Goal: Task Accomplishment & Management: Use online tool/utility

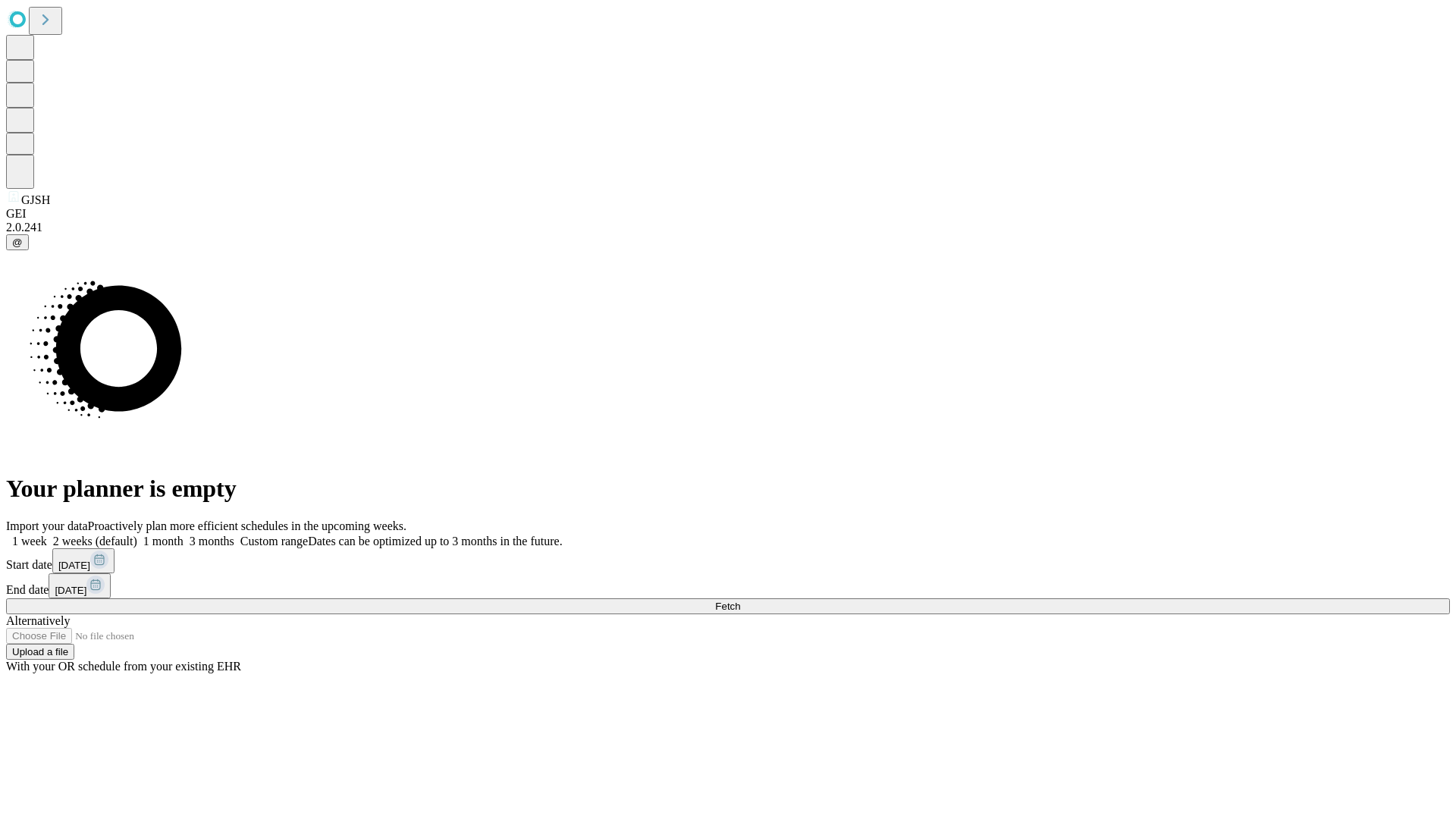
click at [137, 534] on label "2 weeks (default)" at bounding box center [92, 540] width 91 height 13
click at [740, 600] on span "Fetch" at bounding box center [728, 606] width 25 height 11
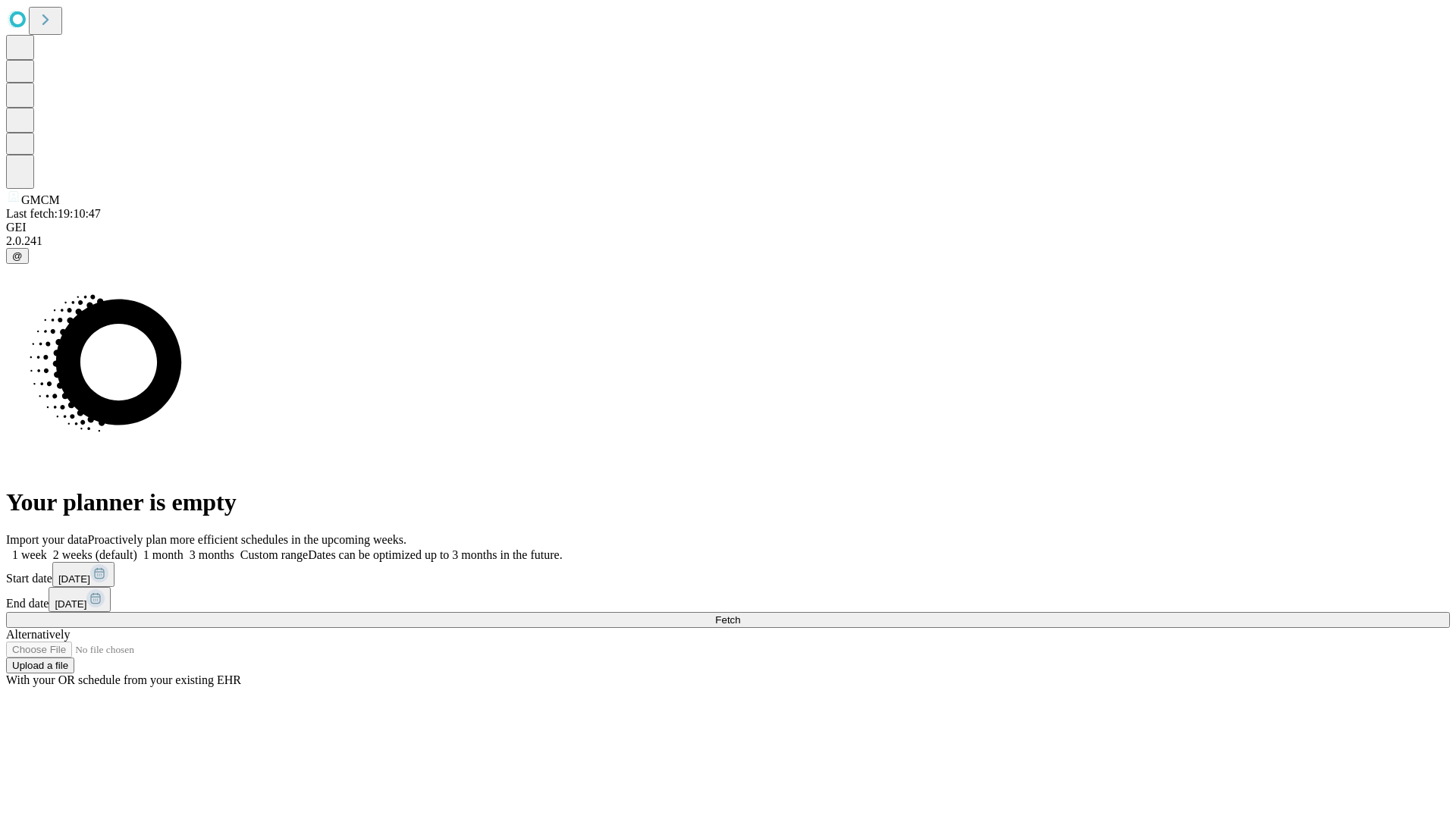
click at [137, 548] on label "2 weeks (default)" at bounding box center [92, 555] width 91 height 13
click at [740, 614] on span "Fetch" at bounding box center [728, 620] width 25 height 11
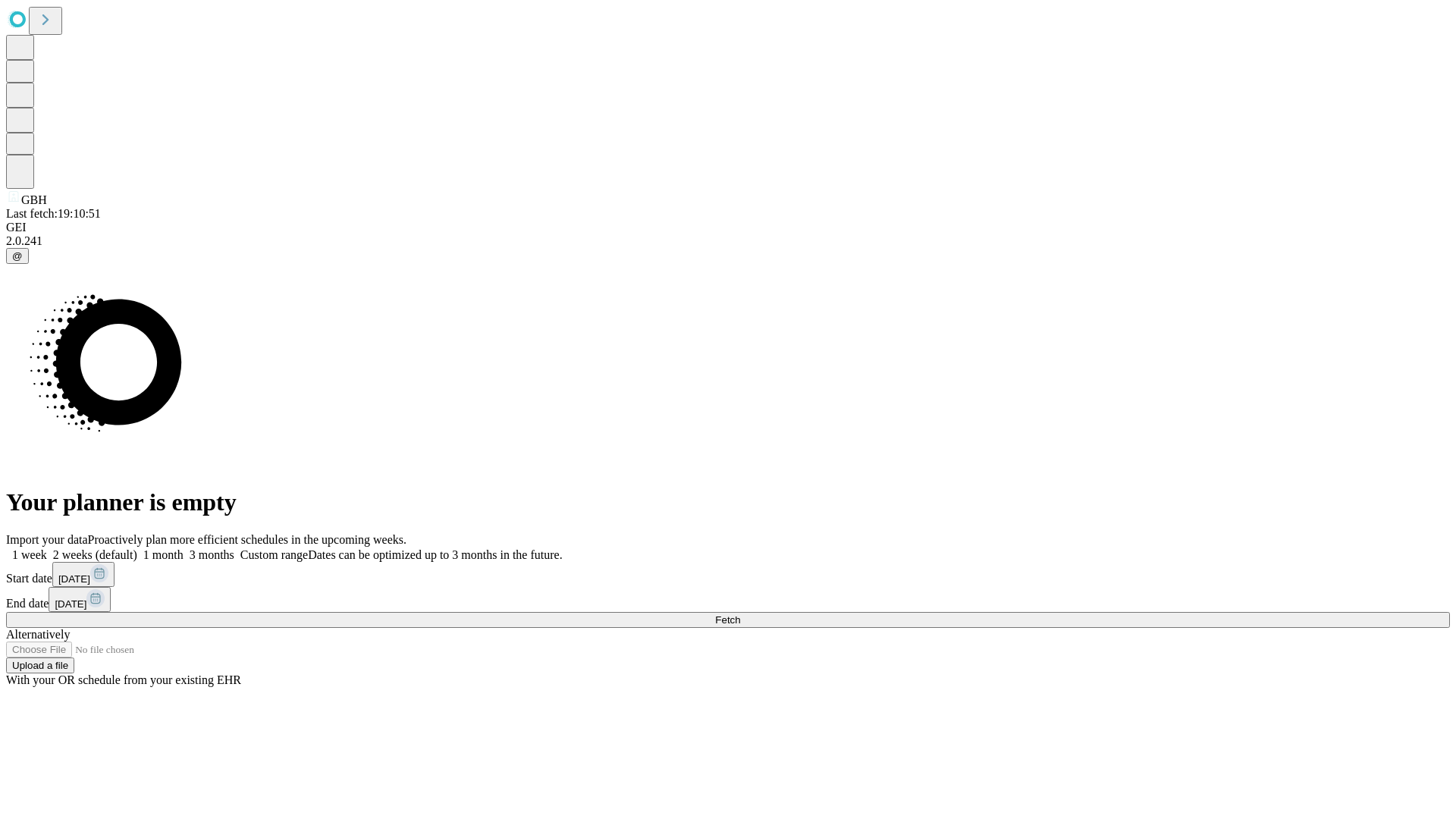
click at [137, 548] on label "2 weeks (default)" at bounding box center [92, 555] width 91 height 13
click at [740, 614] on span "Fetch" at bounding box center [728, 620] width 25 height 11
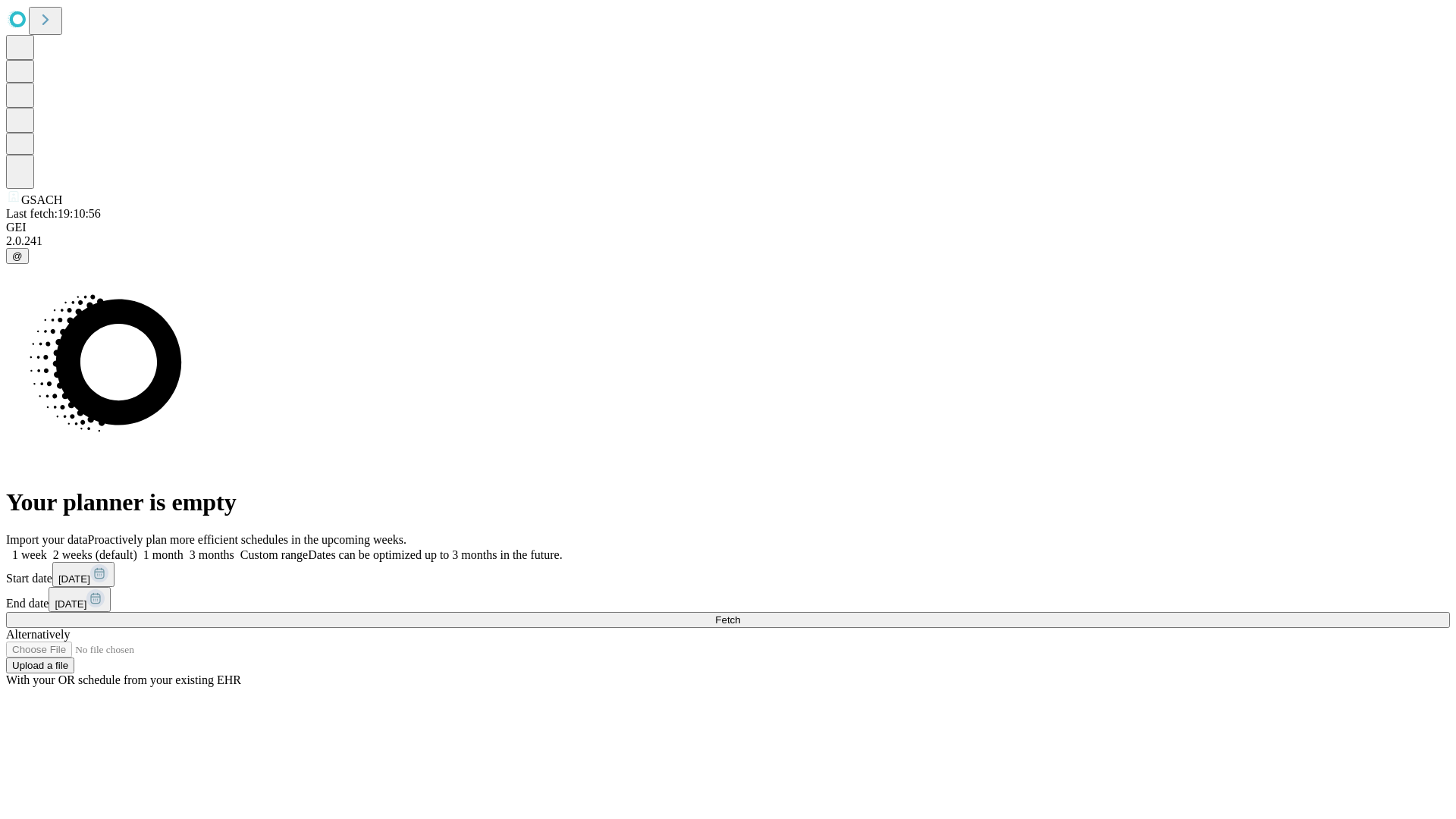
click at [137, 548] on label "2 weeks (default)" at bounding box center [92, 555] width 91 height 13
click at [740, 614] on span "Fetch" at bounding box center [728, 620] width 25 height 11
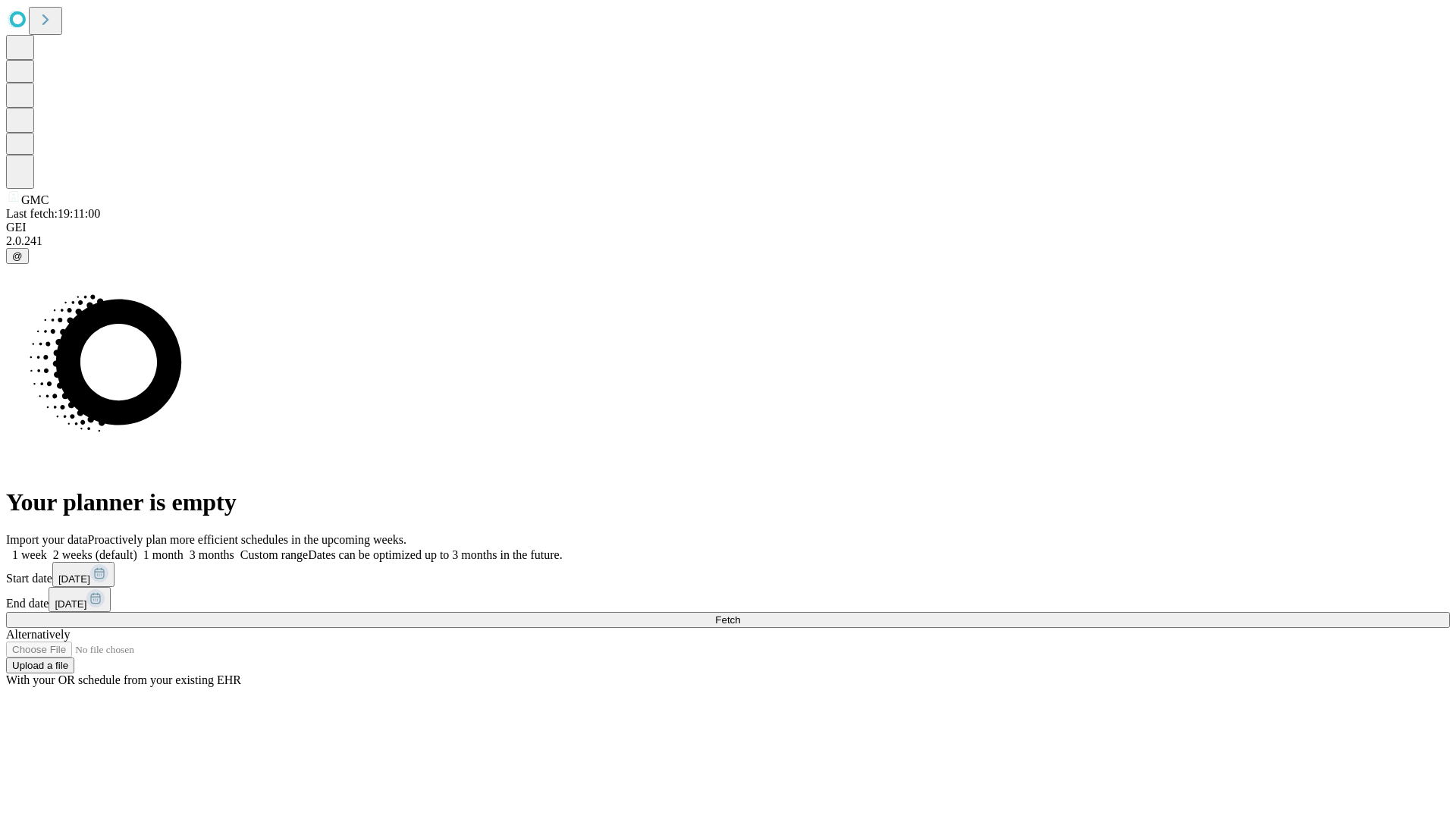
click at [137, 548] on label "2 weeks (default)" at bounding box center [92, 555] width 91 height 13
click at [740, 614] on span "Fetch" at bounding box center [728, 620] width 25 height 11
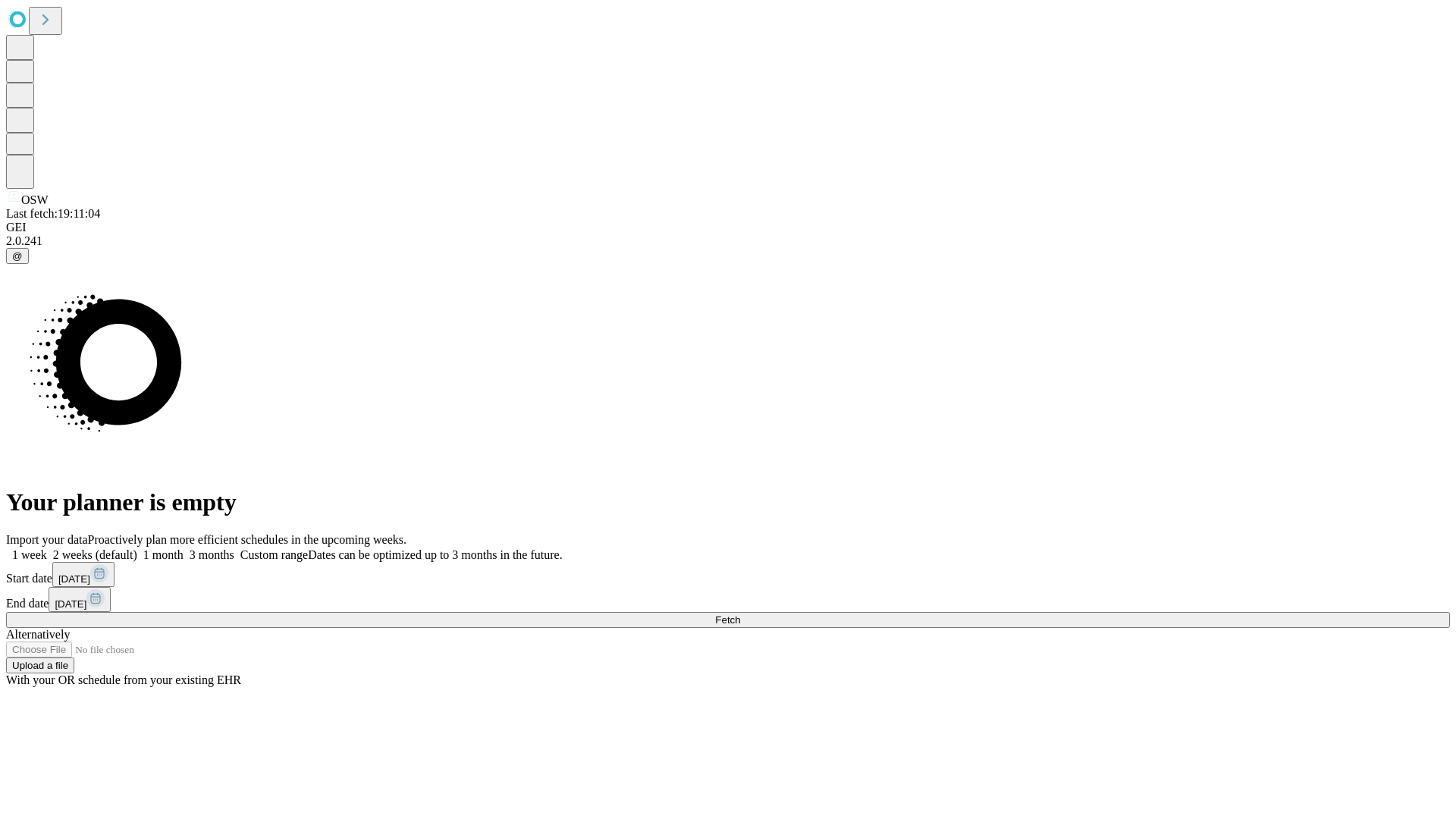
click at [740, 614] on span "Fetch" at bounding box center [728, 620] width 25 height 11
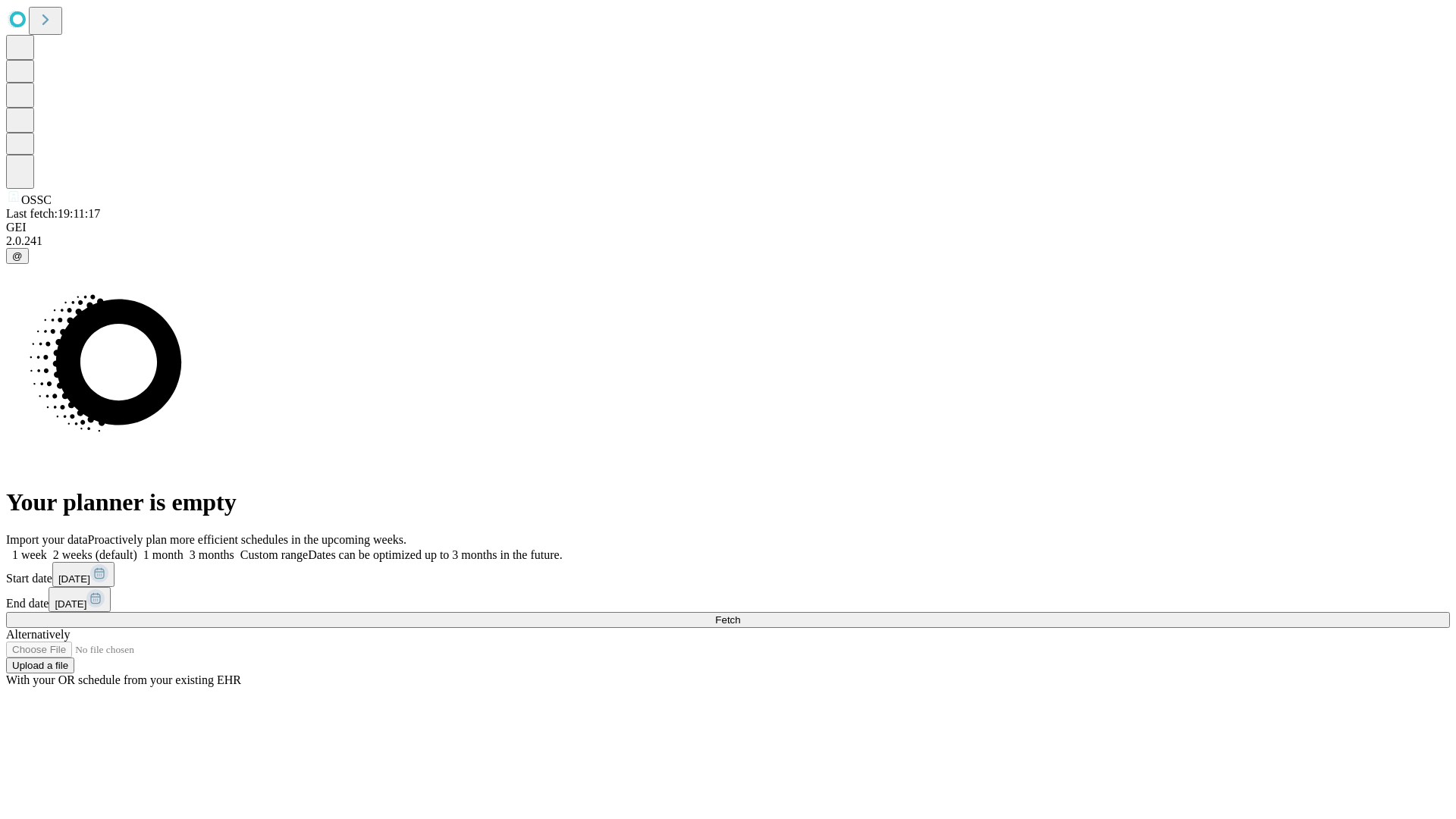
click at [740, 614] on span "Fetch" at bounding box center [728, 620] width 25 height 11
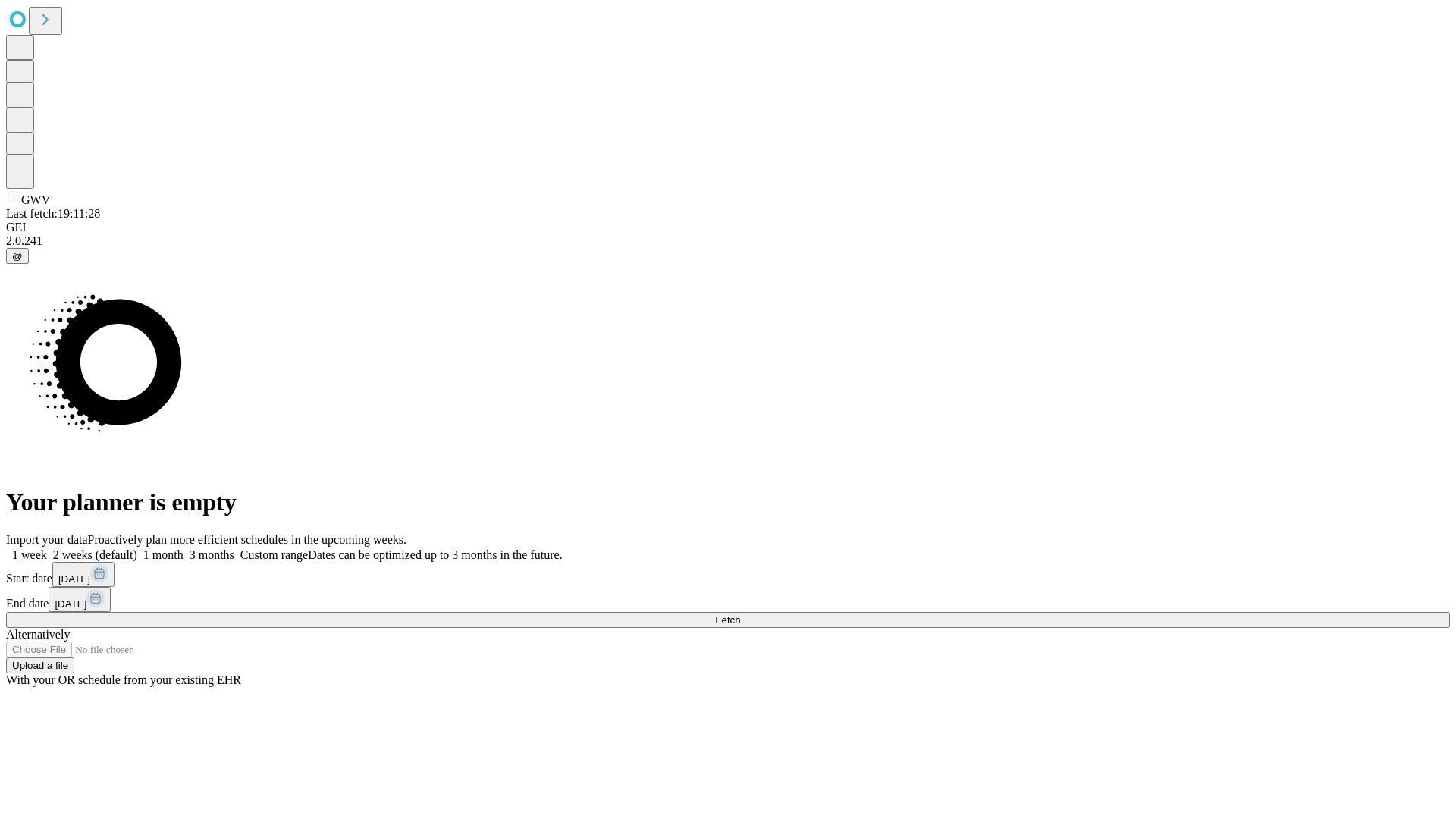
click at [137, 548] on label "2 weeks (default)" at bounding box center [92, 555] width 91 height 13
click at [740, 614] on span "Fetch" at bounding box center [728, 620] width 25 height 11
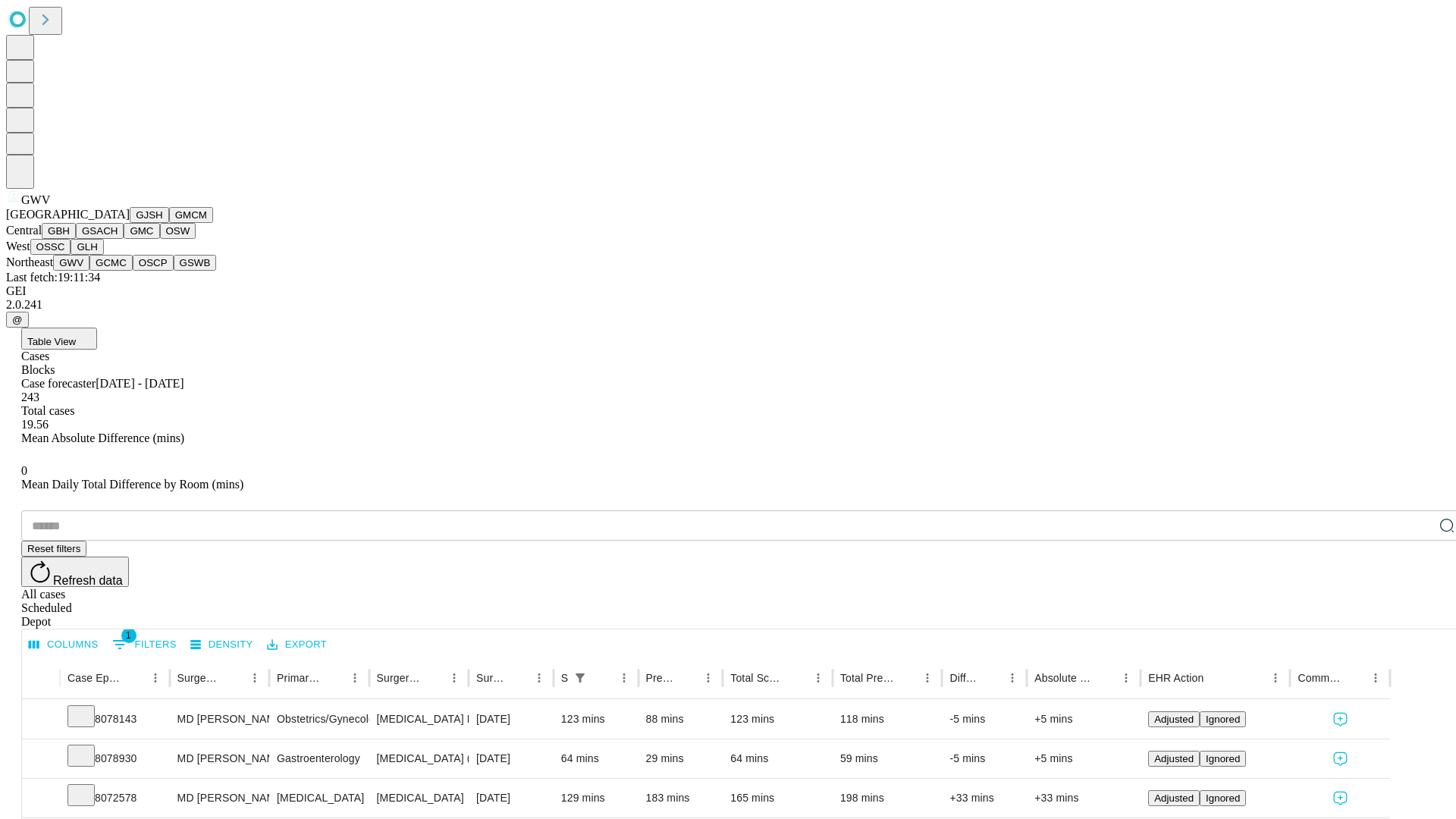
click at [117, 271] on button "GCMC" at bounding box center [111, 263] width 43 height 16
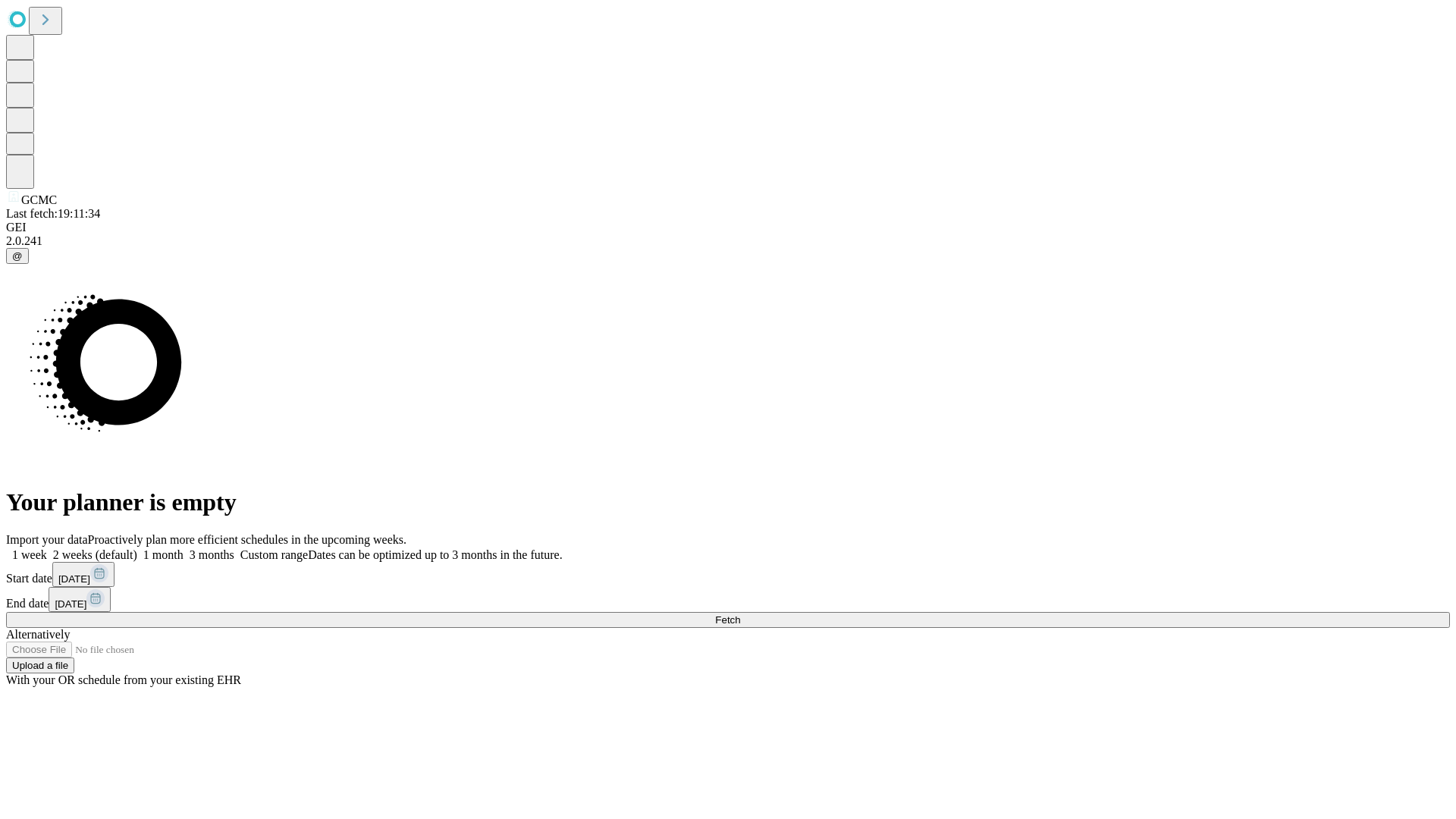
click at [137, 548] on label "2 weeks (default)" at bounding box center [92, 555] width 91 height 13
click at [740, 614] on span "Fetch" at bounding box center [728, 620] width 25 height 11
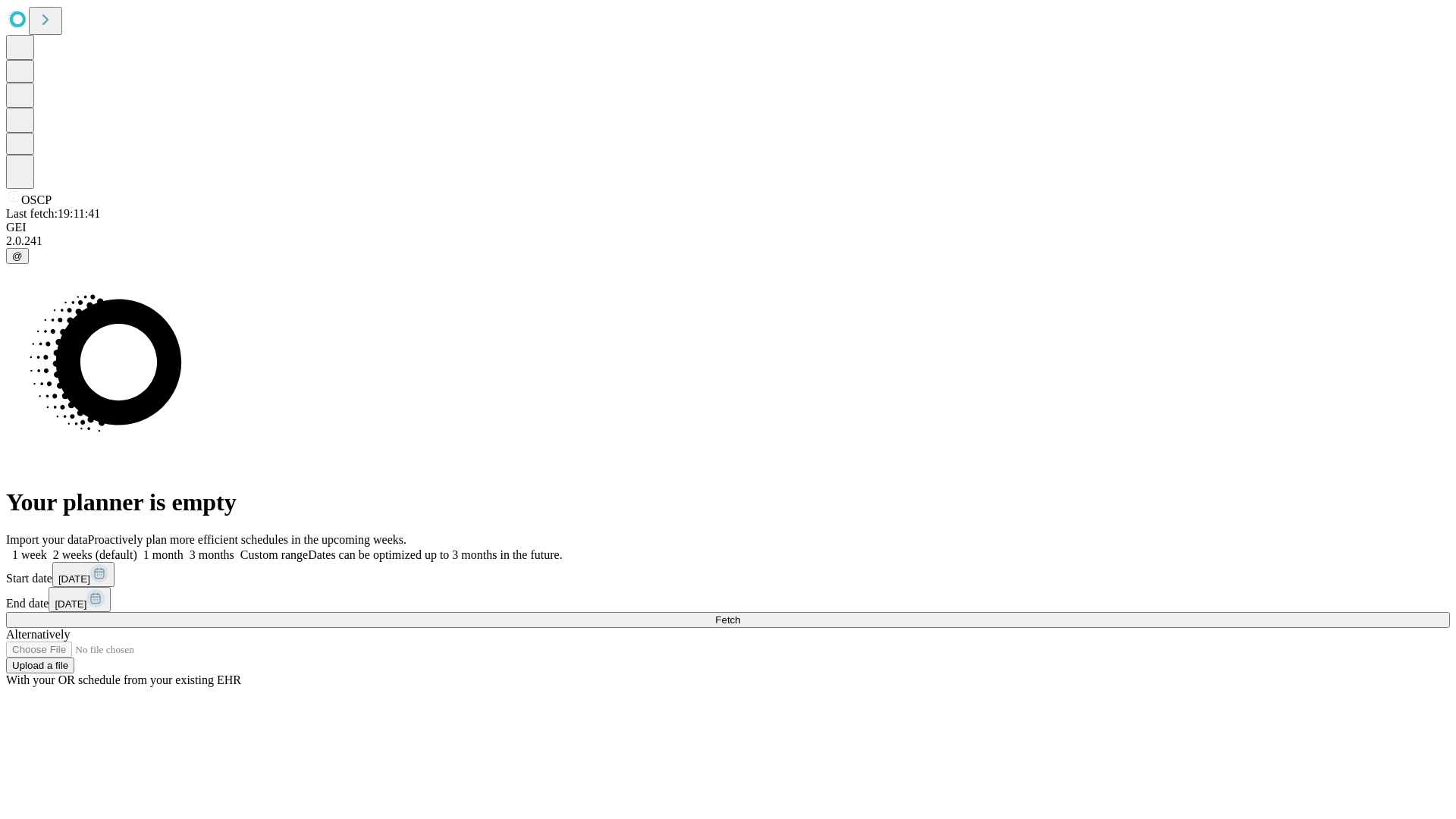
click at [137, 548] on label "2 weeks (default)" at bounding box center [92, 555] width 91 height 13
click at [740, 614] on span "Fetch" at bounding box center [728, 620] width 25 height 11
